Goal: Task Accomplishment & Management: Manage account settings

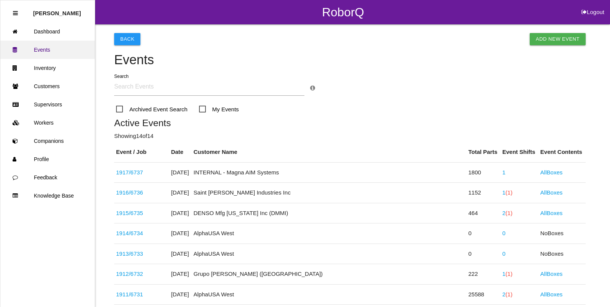
scroll to position [223, 0]
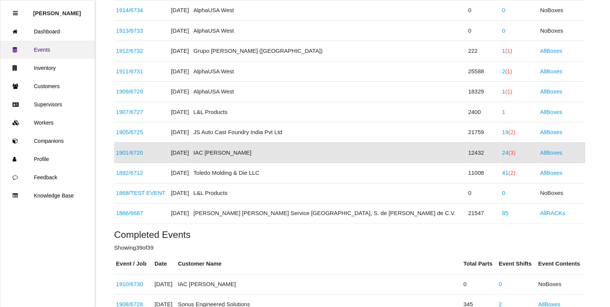
click at [46, 49] on link "Events" at bounding box center [47, 50] width 94 height 18
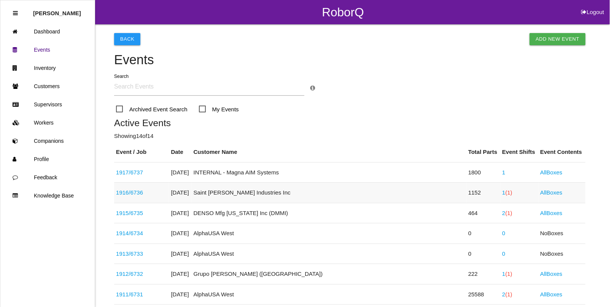
click at [134, 193] on link "1916 / 6736" at bounding box center [129, 192] width 27 height 6
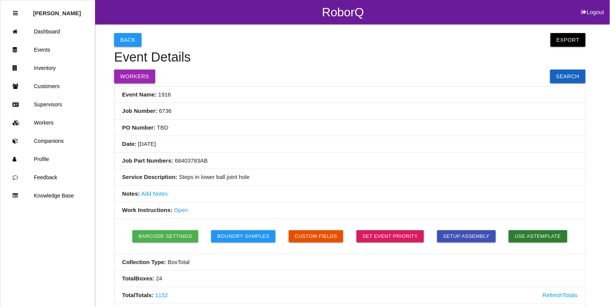
click at [140, 73] on button "Workers" at bounding box center [134, 77] width 41 height 14
click at [565, 42] on button "Export" at bounding box center [568, 40] width 35 height 14
click at [554, 43] on link "Export Excel" at bounding box center [561, 42] width 44 height 18
click at [42, 48] on link "Events" at bounding box center [47, 50] width 94 height 18
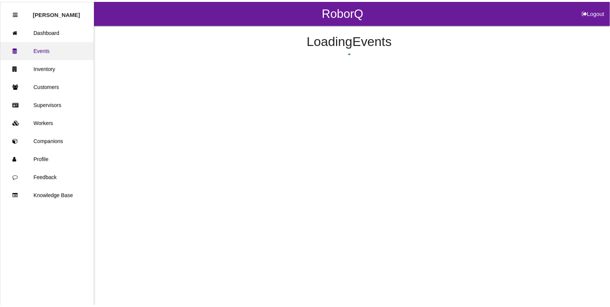
scroll to position [39, 0]
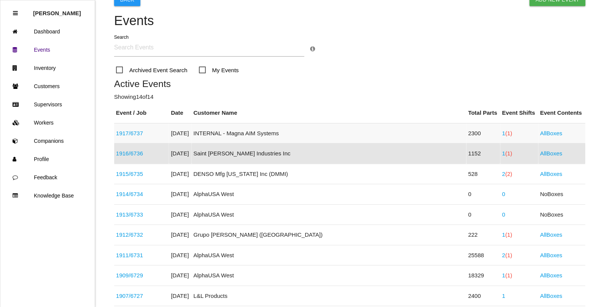
click at [137, 131] on link "1917 / 6737" at bounding box center [129, 133] width 27 height 6
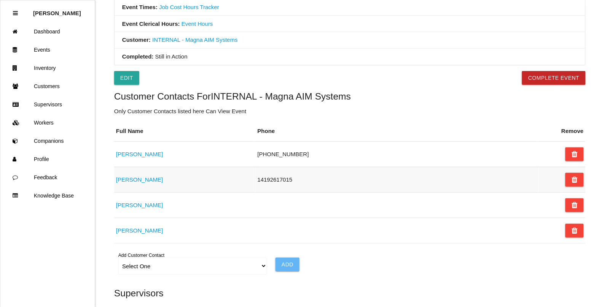
scroll to position [380, 0]
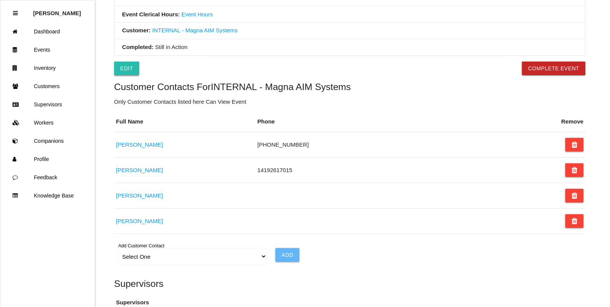
click at [122, 73] on link "Edit" at bounding box center [126, 69] width 25 height 14
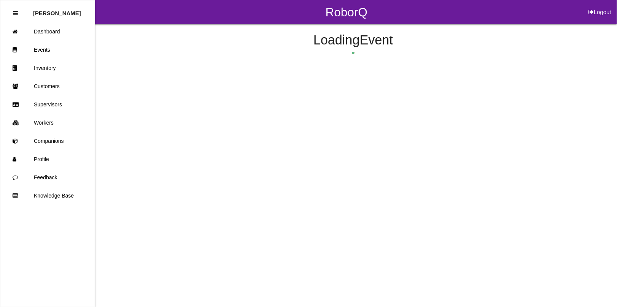
select select "remove"
select select "false"
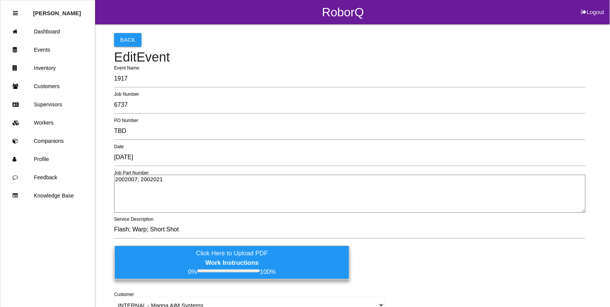
click at [201, 257] on label "Click Here to Upload PDF Work Instructions 0% 100%" at bounding box center [232, 263] width 236 height 34
click at [0, 0] on input "Click Here to Upload PDF Work Instructions 0% 100%" at bounding box center [0, 0] width 0 height 0
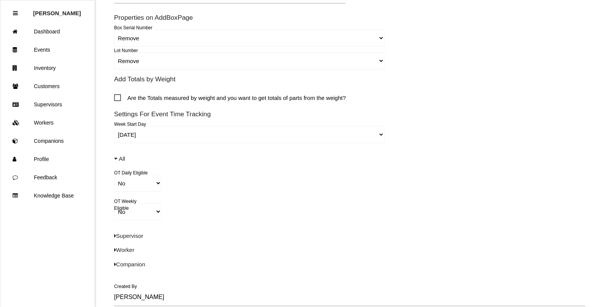
scroll to position [474, 0]
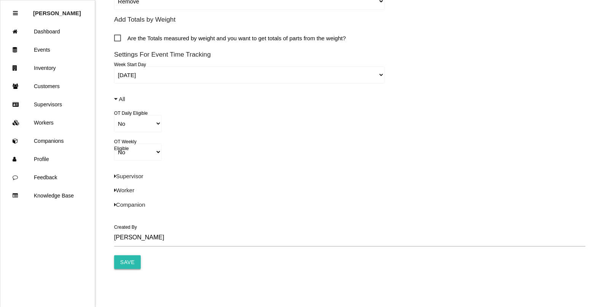
click at [133, 261] on input "Save" at bounding box center [127, 263] width 27 height 14
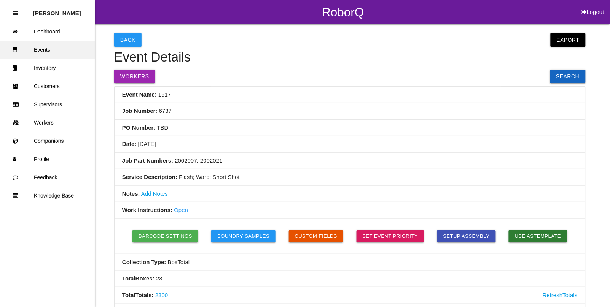
click at [42, 50] on link "Events" at bounding box center [47, 50] width 94 height 18
